Goal: Task Accomplishment & Management: Complete application form

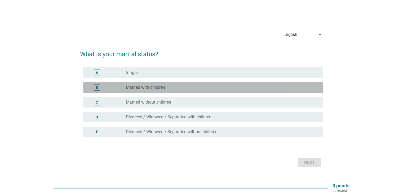
click at [96, 86] on div "B" at bounding box center [97, 88] width 2 height 6
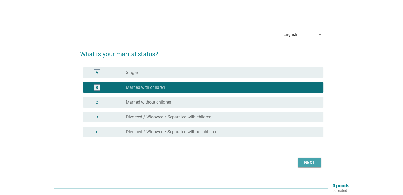
click at [300, 164] on button "Next" at bounding box center [308, 163] width 23 height 10
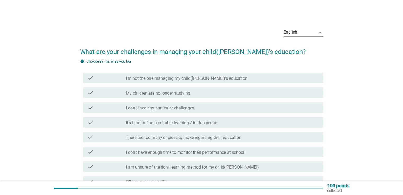
scroll to position [26, 0]
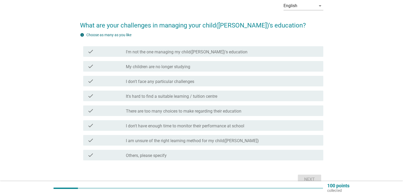
click at [169, 83] on label "I don't face any particular challenges" at bounding box center [160, 81] width 68 height 5
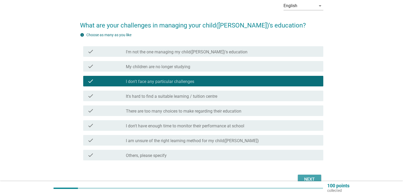
click at [300, 177] on button "Next" at bounding box center [308, 180] width 23 height 10
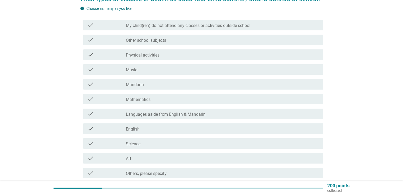
scroll to position [79, 0]
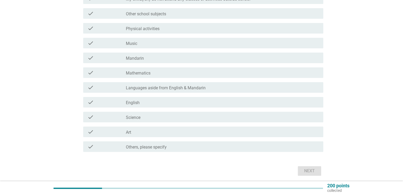
click at [181, 76] on div "check_box_outline_blank Mathematics" at bounding box center [222, 73] width 193 height 6
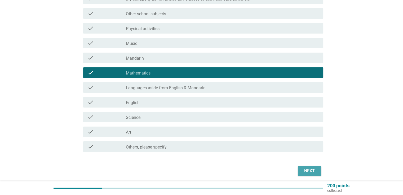
click at [307, 173] on div "Next" at bounding box center [309, 171] width 15 height 6
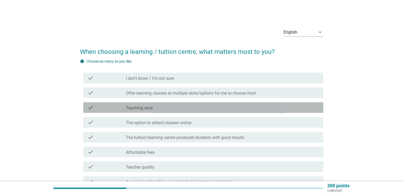
click at [168, 109] on div "check_box_outline_blank Teaching style" at bounding box center [222, 108] width 193 height 6
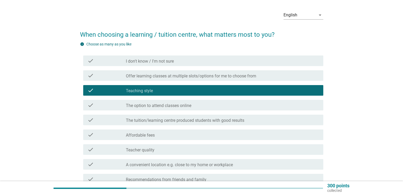
scroll to position [26, 0]
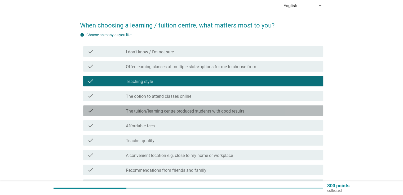
click at [207, 114] on div "check check_box_outline_blank The tuition/learning centre produced students wit…" at bounding box center [203, 111] width 240 height 11
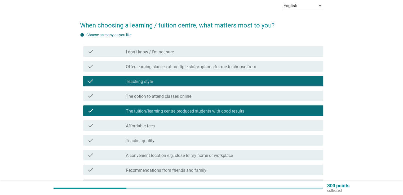
scroll to position [79, 0]
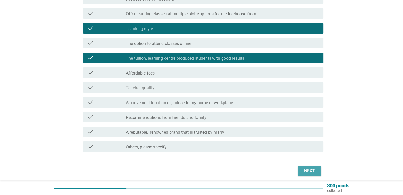
click at [303, 168] on div "Next" at bounding box center [309, 171] width 15 height 6
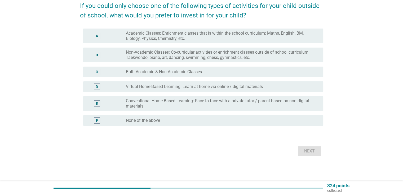
scroll to position [0, 0]
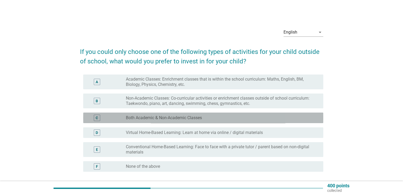
click at [195, 117] on label "Both Academic & Non-Academic Classes" at bounding box center [164, 117] width 76 height 5
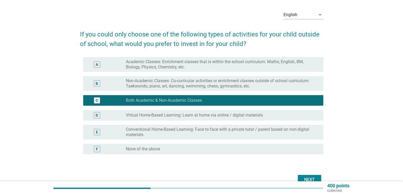
scroll to position [46, 0]
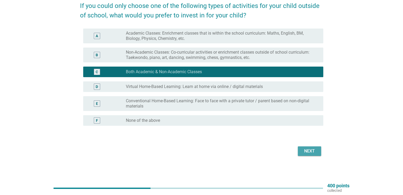
click at [304, 151] on div "Next" at bounding box center [309, 151] width 15 height 6
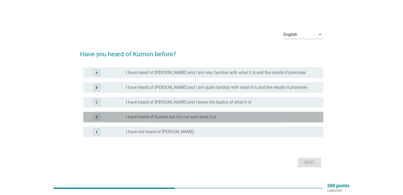
click at [229, 118] on div "radio_button_unchecked I have heard of Kumon but I'm not sure what it is" at bounding box center [220, 117] width 188 height 5
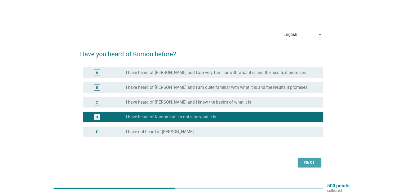
click at [320, 159] on button "Next" at bounding box center [308, 163] width 23 height 10
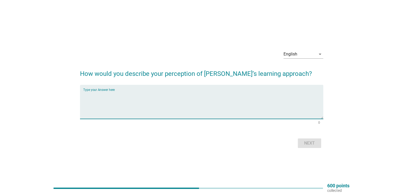
click at [185, 96] on textarea "Type your Answer here" at bounding box center [203, 105] width 240 height 28
type textarea "no idea"
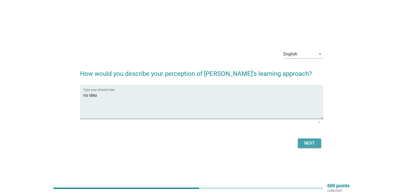
click at [313, 145] on div "Next" at bounding box center [309, 143] width 15 height 6
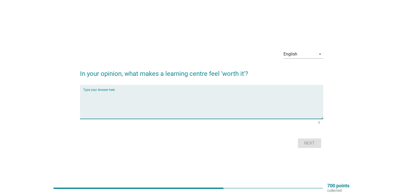
click at [224, 99] on textarea "Type your Answer here" at bounding box center [203, 105] width 240 height 28
type textarea "can produce result"
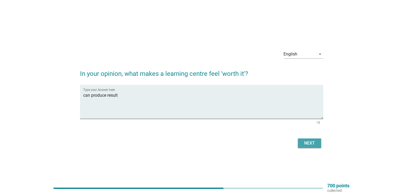
click at [307, 144] on div "Next" at bounding box center [309, 143] width 15 height 6
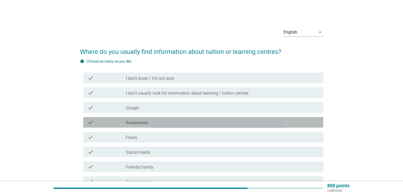
click at [231, 119] on div "check check_box_outline_blank Roadshows" at bounding box center [203, 122] width 240 height 11
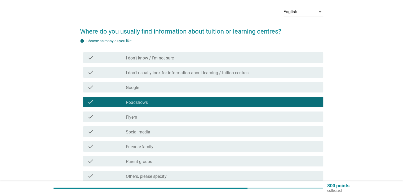
scroll to position [53, 0]
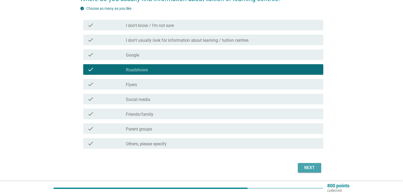
click at [308, 169] on div "Next" at bounding box center [309, 168] width 15 height 6
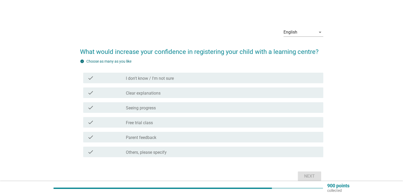
click at [177, 122] on div "check_box_outline_blank Free trial class" at bounding box center [222, 122] width 193 height 6
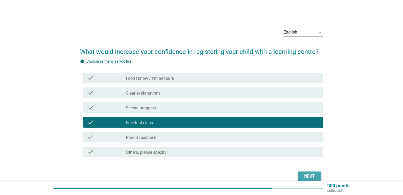
click at [301, 176] on button "Next" at bounding box center [308, 177] width 23 height 10
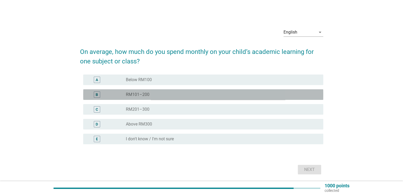
click at [221, 90] on div "B radio_button_unchecked RM101–200" at bounding box center [203, 94] width 240 height 11
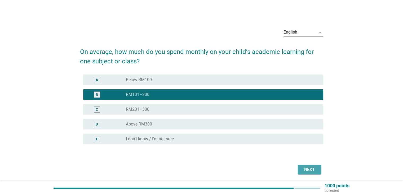
click at [305, 170] on div "Next" at bounding box center [309, 170] width 15 height 6
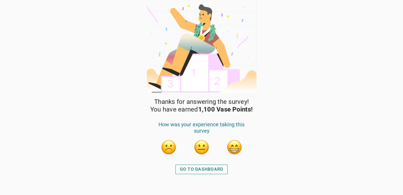
click at [221, 168] on div "GO TO DASHBOARD" at bounding box center [201, 169] width 43 height 6
click at [232, 147] on button "button" at bounding box center [234, 147] width 16 height 16
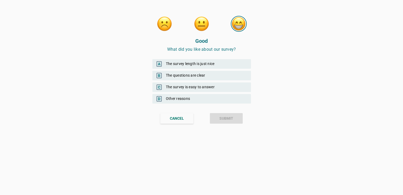
click at [187, 87] on div "C The survey is easy to answer" at bounding box center [201, 88] width 98 height 10
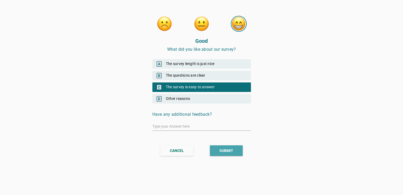
click at [219, 148] on div "SUBMIT" at bounding box center [226, 151] width 14 height 6
